Goal: Information Seeking & Learning: Learn about a topic

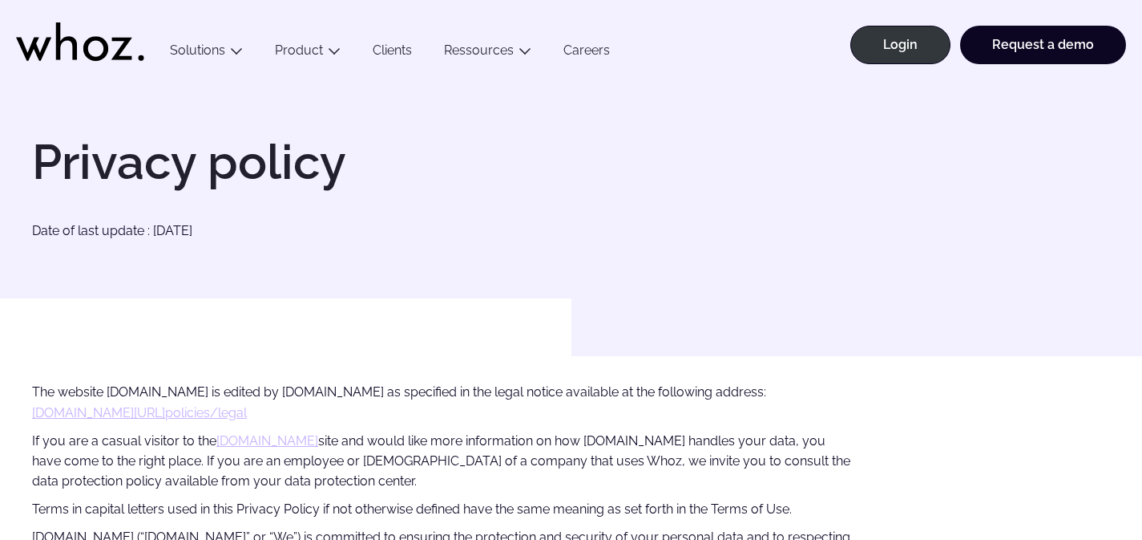
click at [75, 52] on icon at bounding box center [67, 41] width 22 height 38
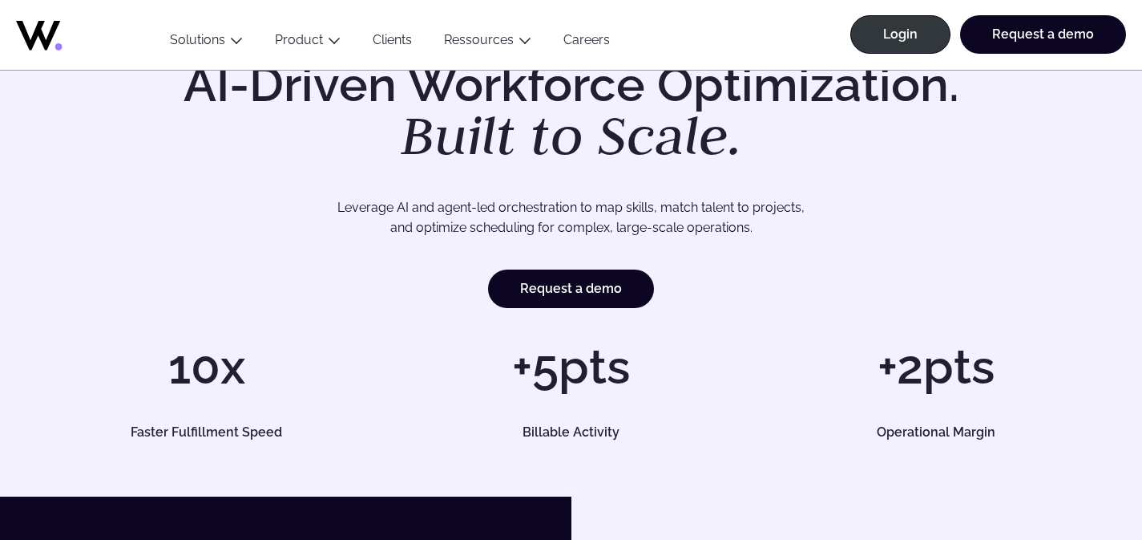
scroll to position [285, 0]
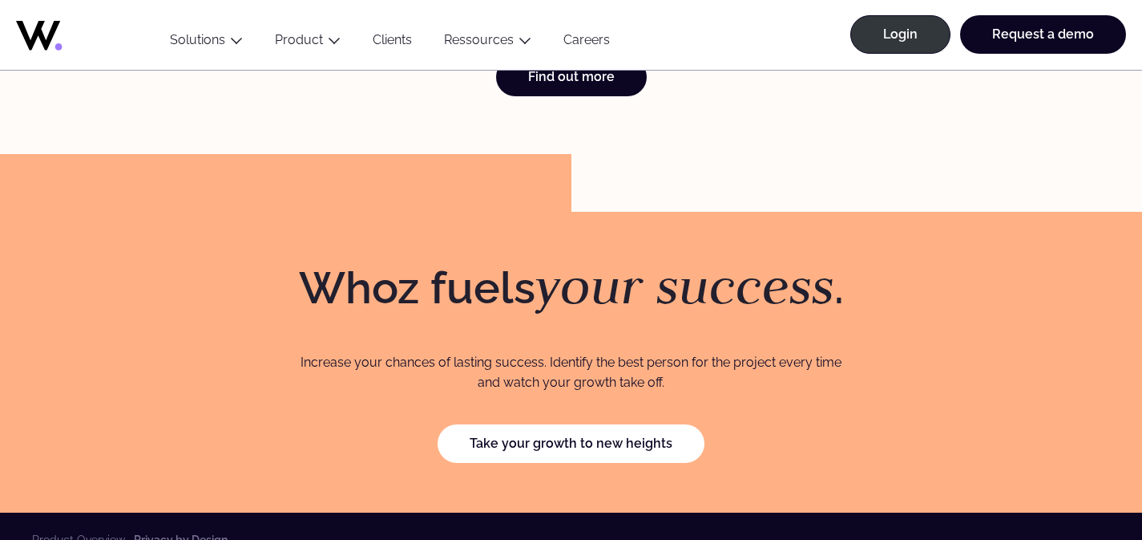
scroll to position [4135, 0]
